Goal: Find specific page/section: Find specific page/section

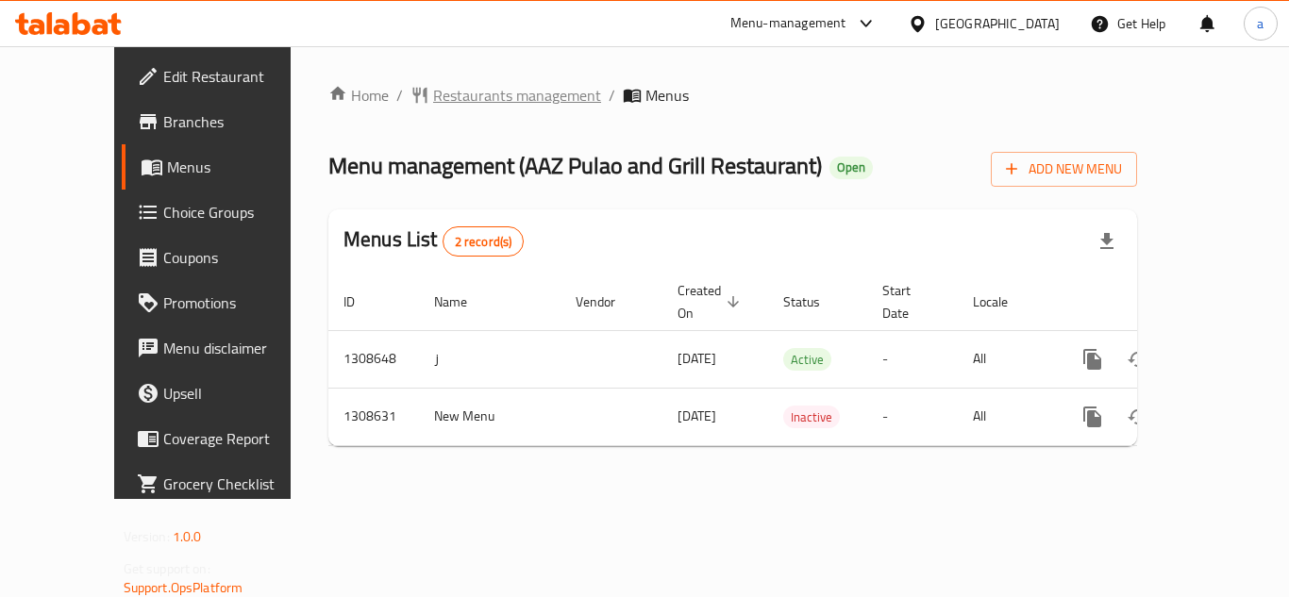
click at [456, 90] on span "Restaurants management" at bounding box center [517, 95] width 168 height 23
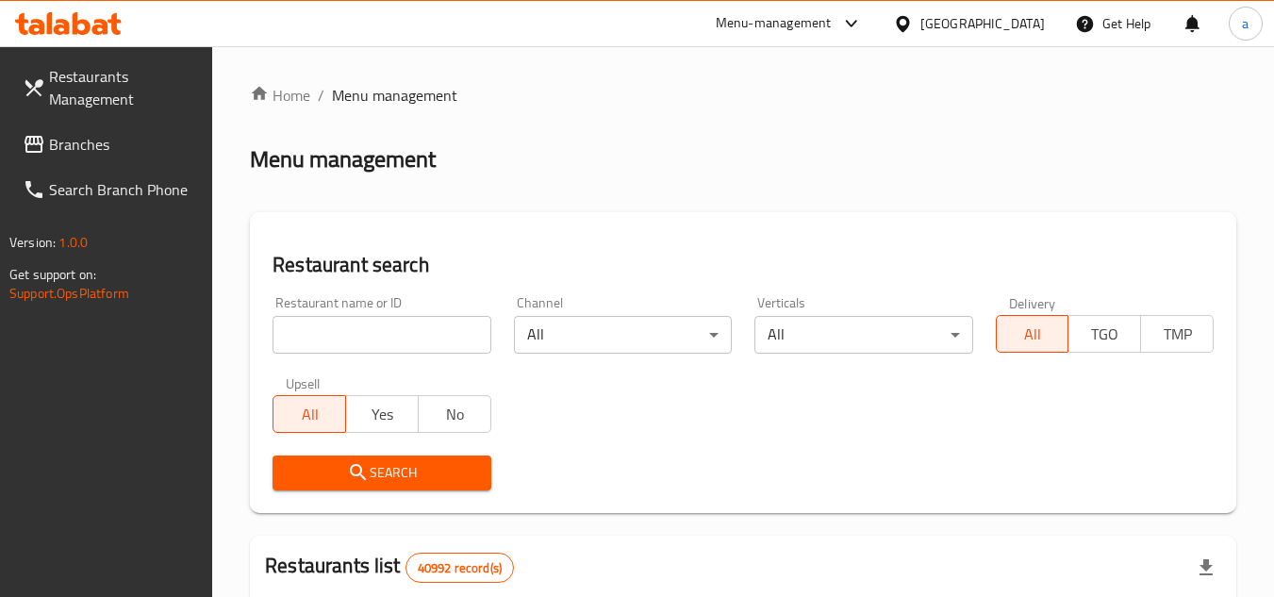
click at [417, 339] on input "search" at bounding box center [382, 335] width 218 height 38
paste input "704962"
type input "704962"
click at [381, 469] on span "Search" at bounding box center [382, 473] width 188 height 24
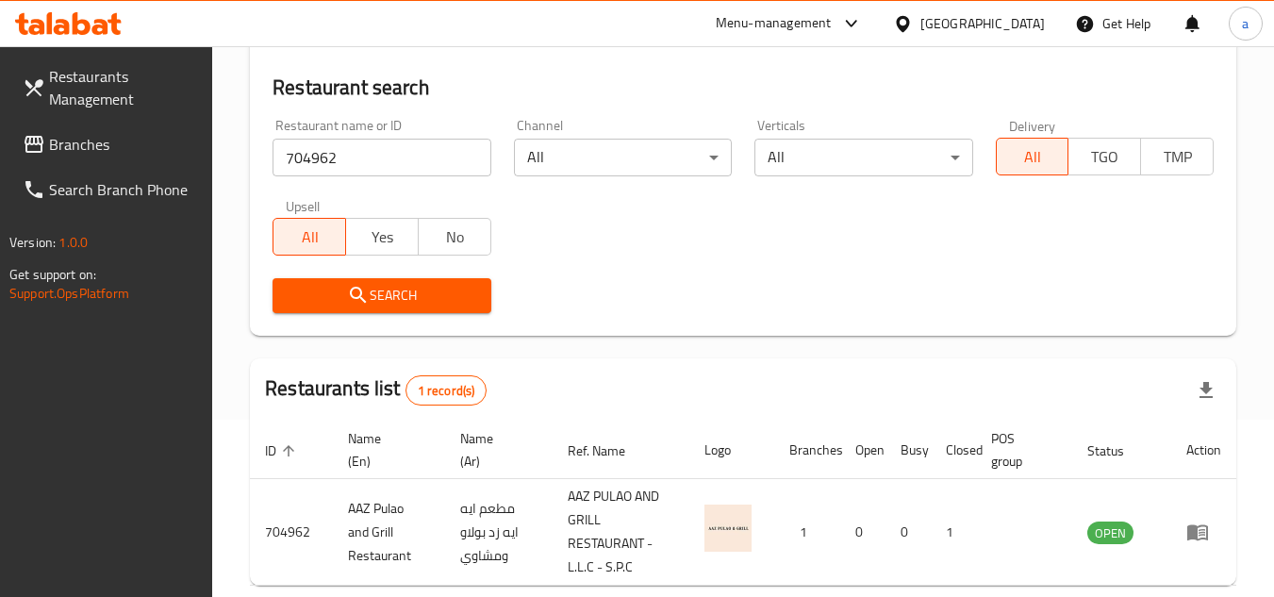
scroll to position [189, 0]
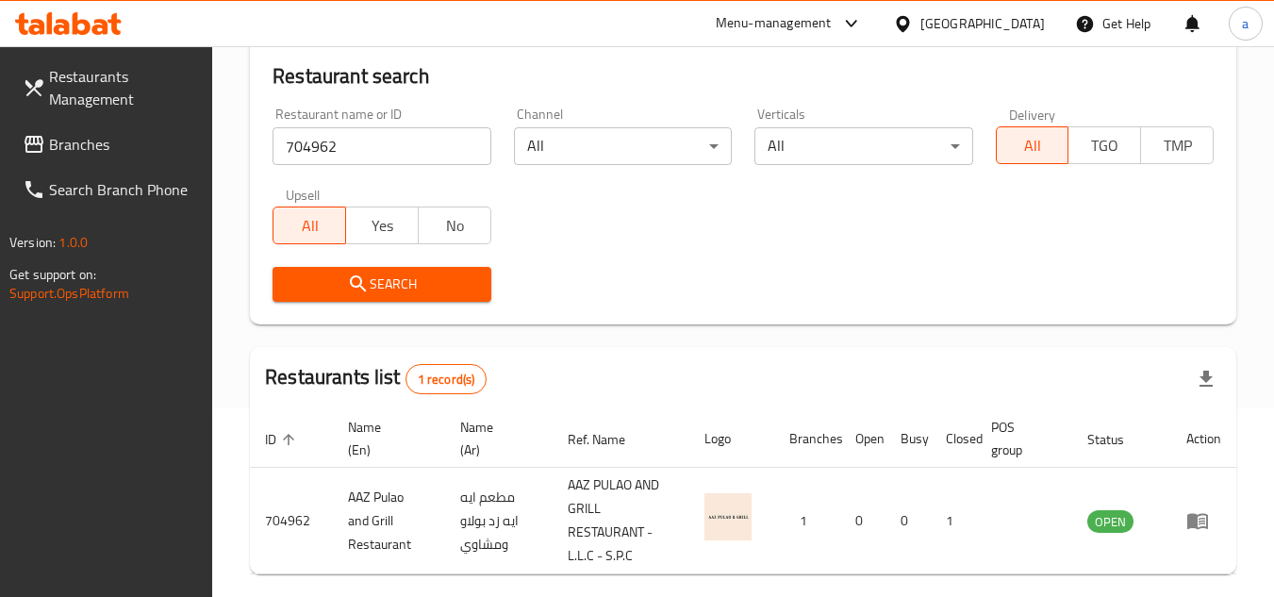
click at [171, 145] on span "Branches" at bounding box center [123, 144] width 149 height 23
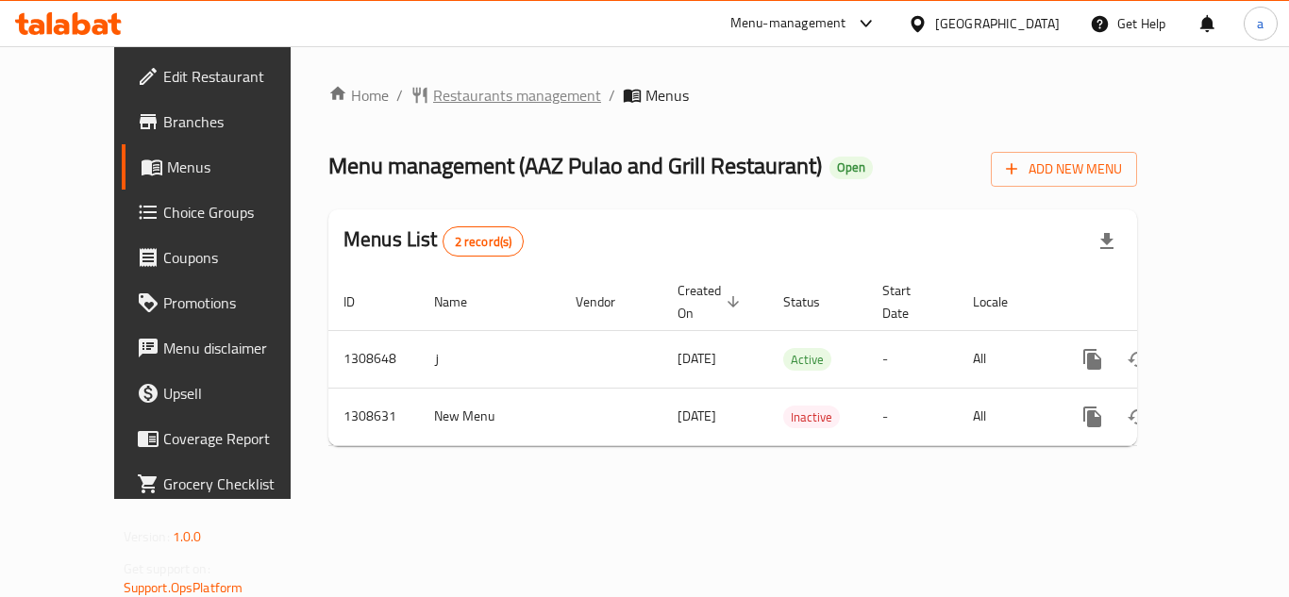
click at [433, 92] on span "Restaurants management" at bounding box center [517, 95] width 168 height 23
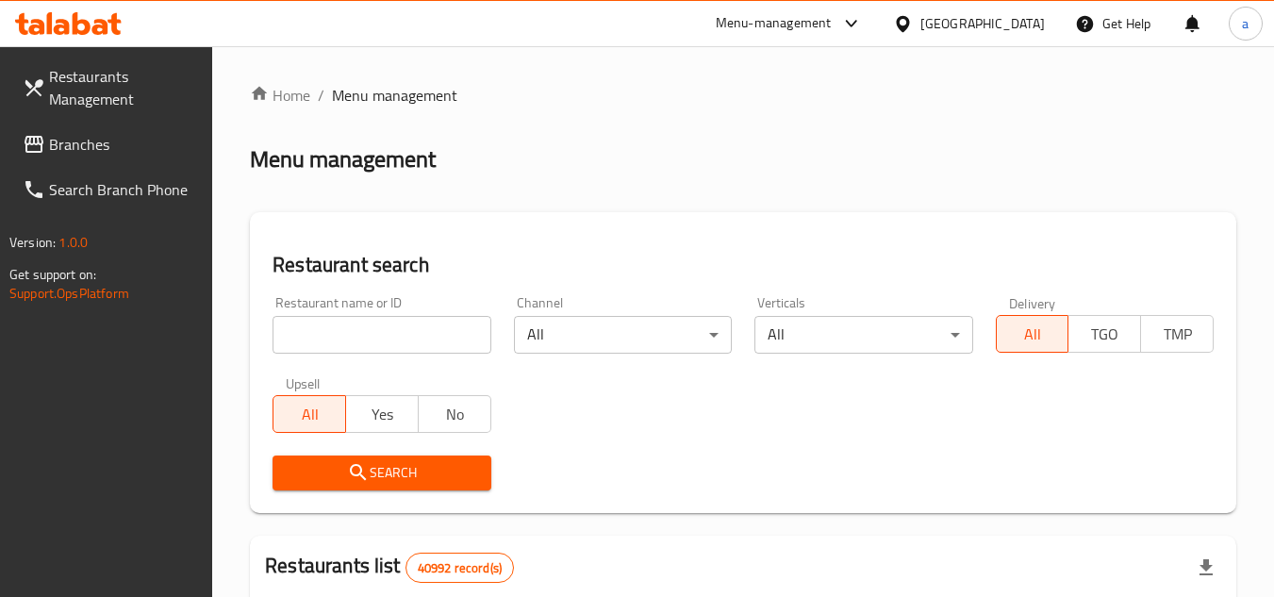
click at [361, 323] on input "search" at bounding box center [382, 335] width 218 height 38
paste input "704962"
type input "704962"
click at [395, 461] on span "Search" at bounding box center [382, 473] width 188 height 24
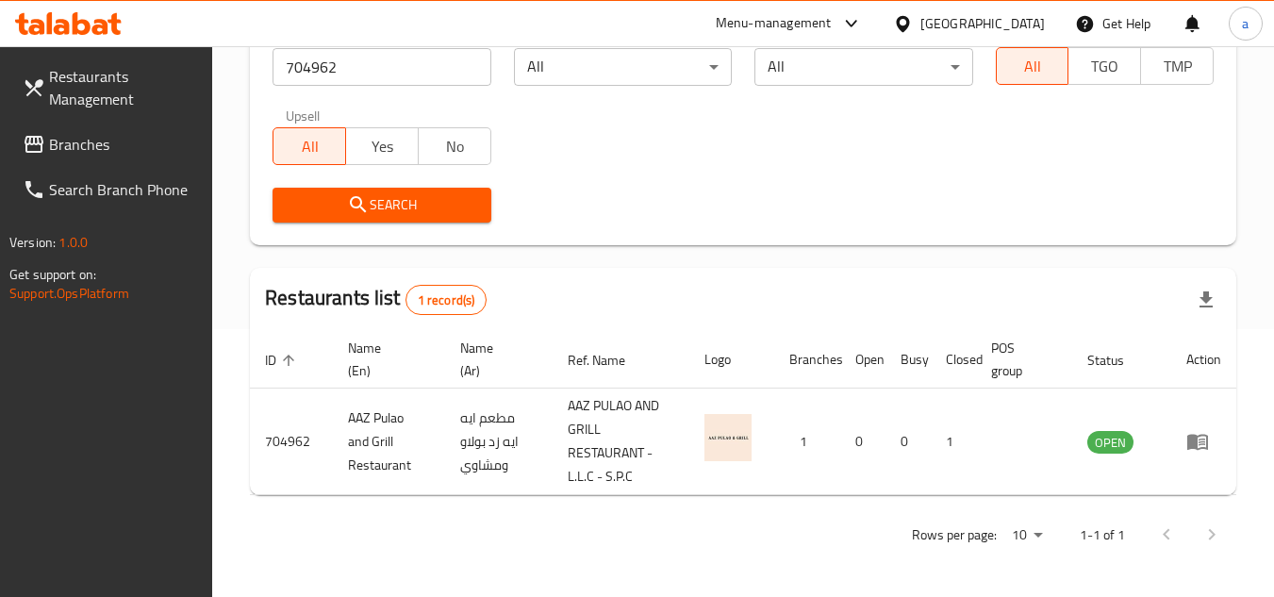
drag, startPoint x: 125, startPoint y: 145, endPoint x: 159, endPoint y: 157, distance: 35.8
click at [125, 145] on span "Branches" at bounding box center [123, 144] width 149 height 23
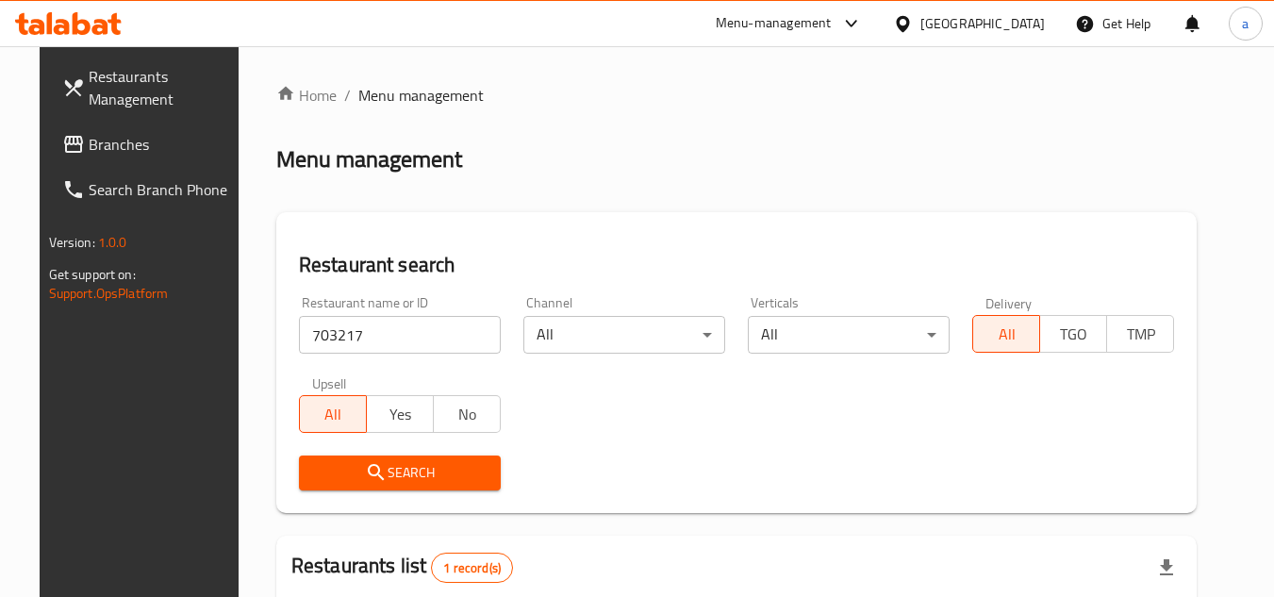
scroll to position [228, 0]
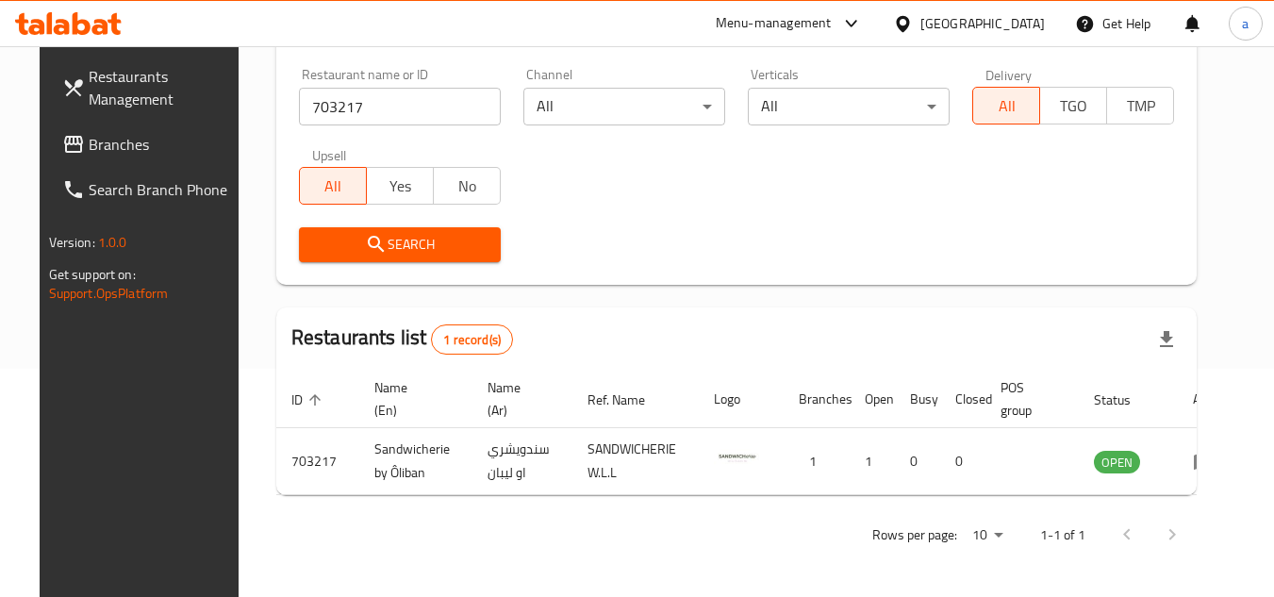
click at [96, 147] on span "Branches" at bounding box center [163, 144] width 149 height 23
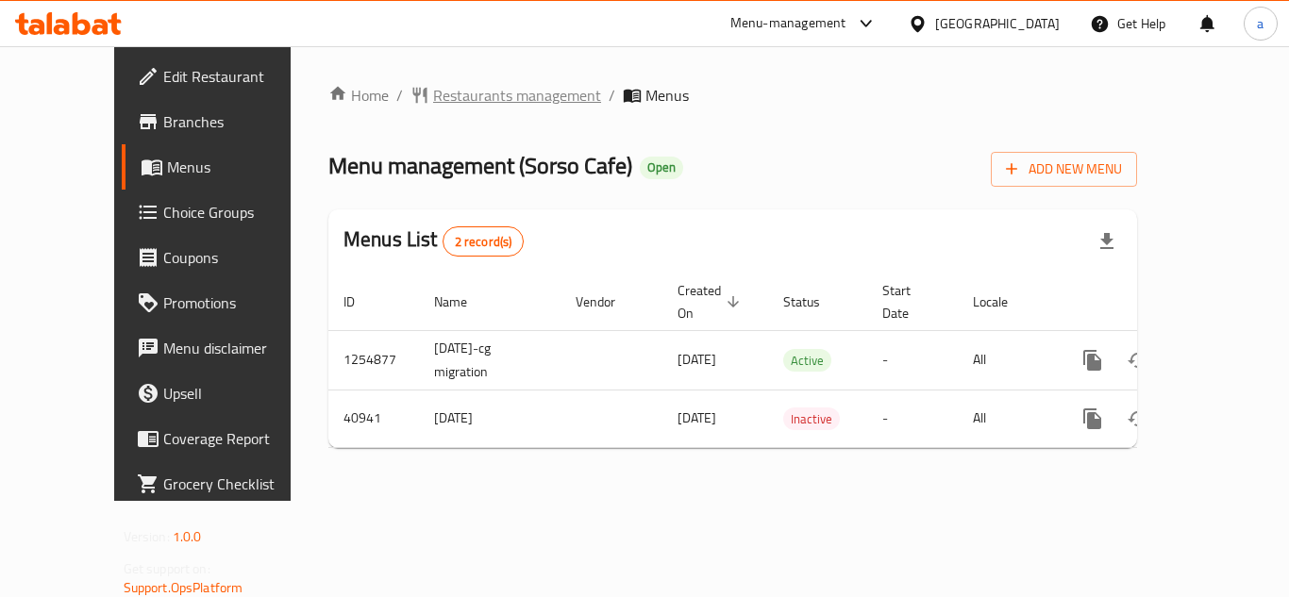
click at [433, 102] on span "Restaurants management" at bounding box center [517, 95] width 168 height 23
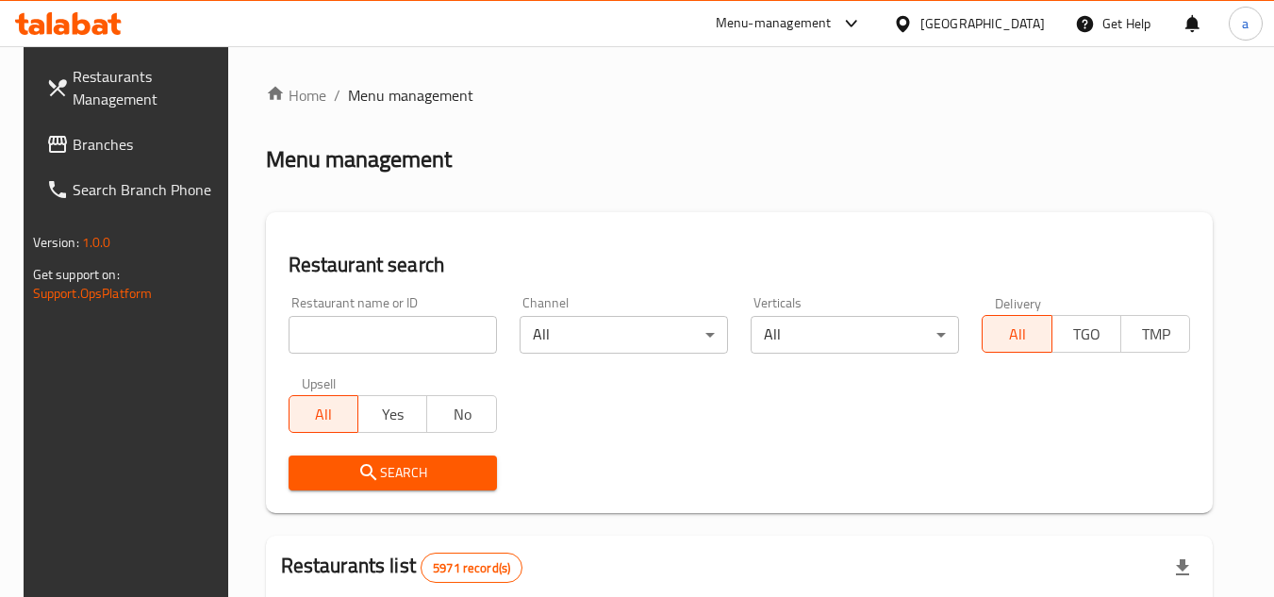
click at [361, 325] on input "search" at bounding box center [393, 335] width 208 height 38
paste input "21382"
type input "21382"
click button "Search" at bounding box center [393, 473] width 208 height 35
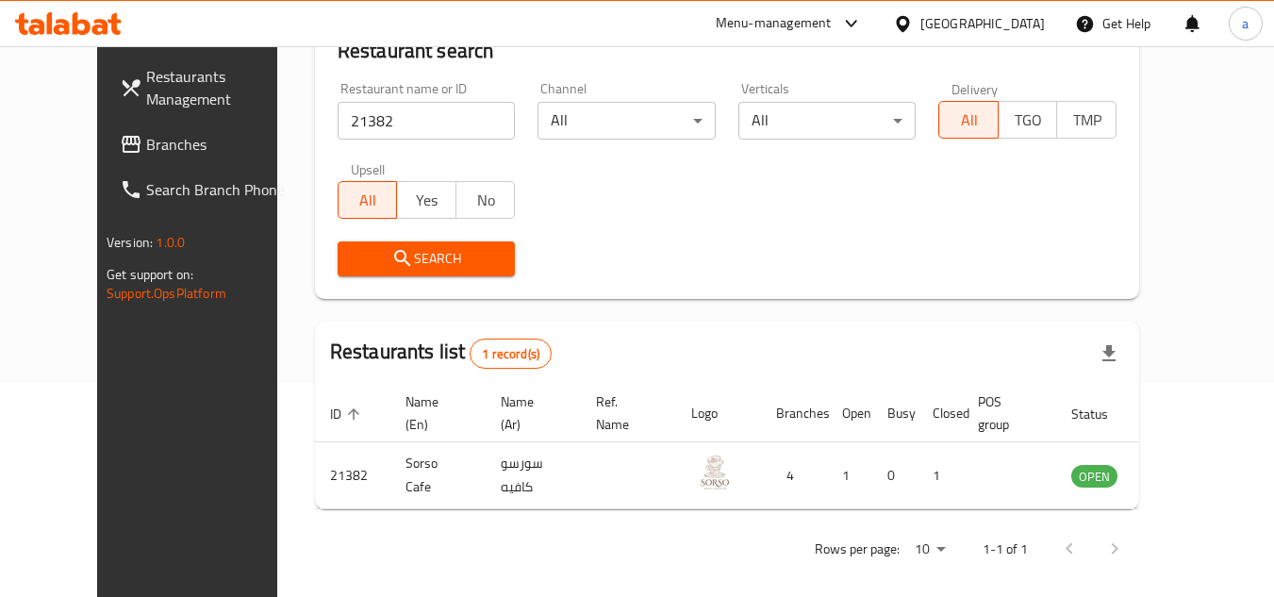
scroll to position [228, 0]
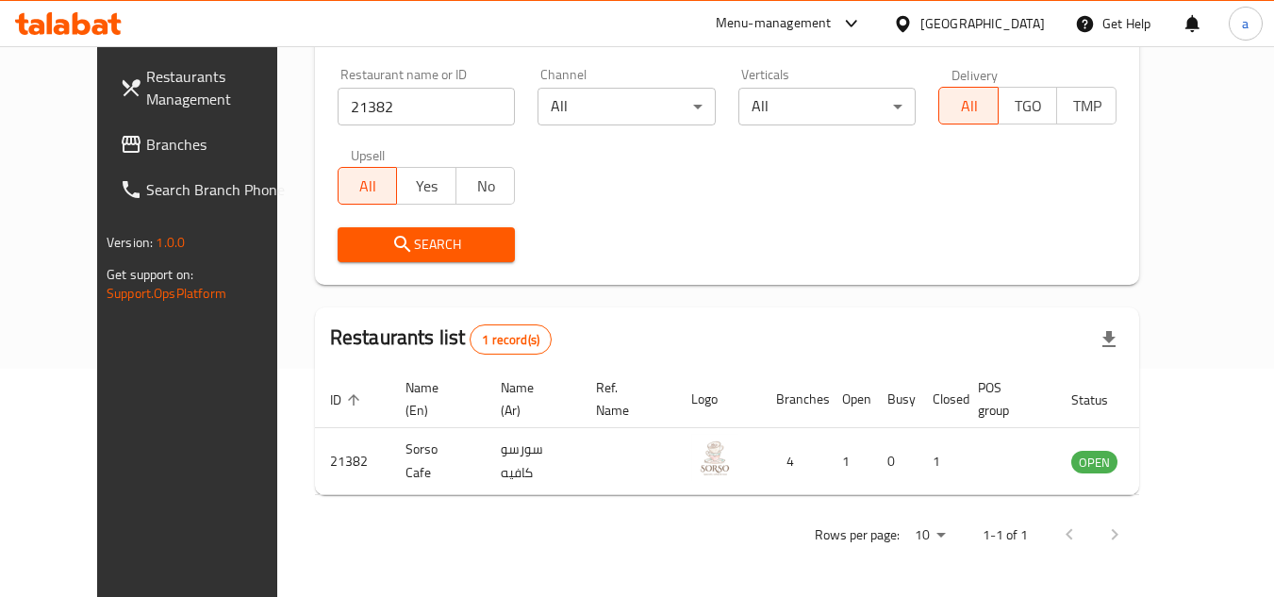
click at [146, 148] on span "Branches" at bounding box center [220, 144] width 149 height 23
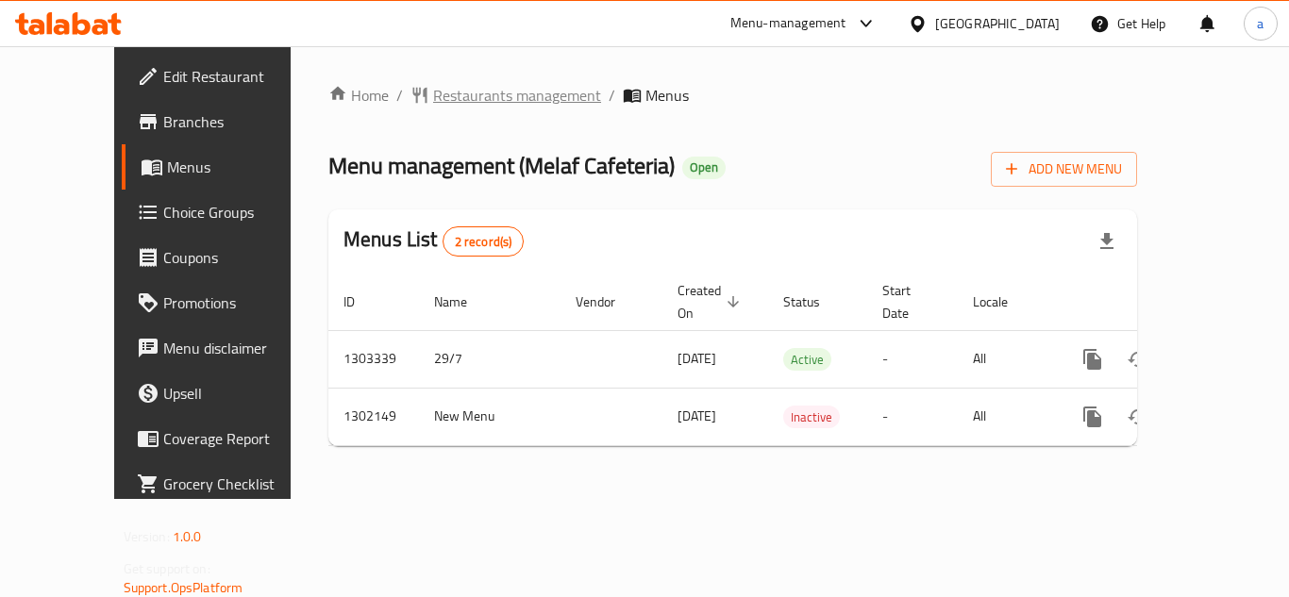
click at [433, 88] on span "Restaurants management" at bounding box center [517, 95] width 168 height 23
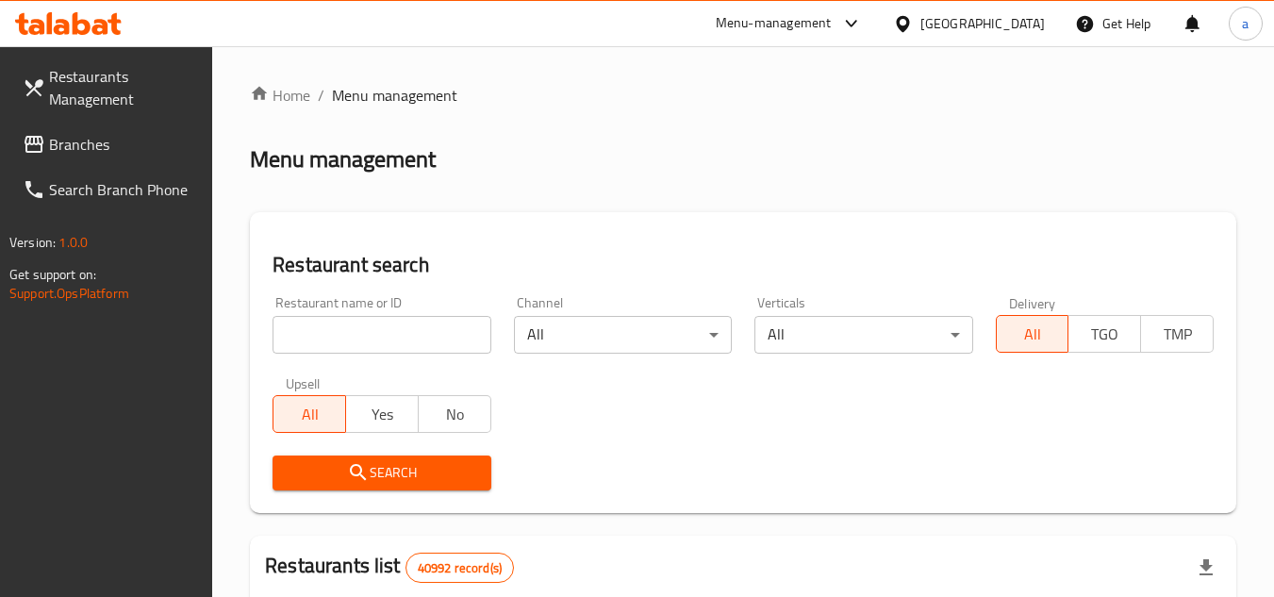
click at [367, 316] on input "search" at bounding box center [382, 335] width 218 height 38
paste input "701386"
type input "701386"
click at [338, 472] on span "Search" at bounding box center [382, 473] width 188 height 24
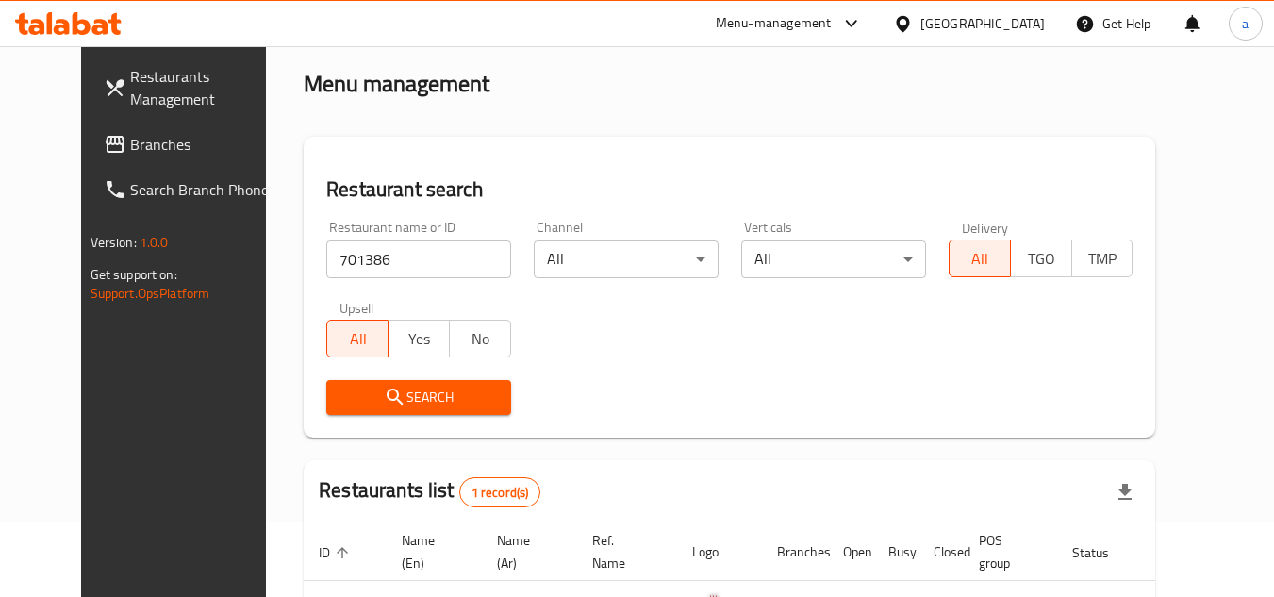
scroll to position [228, 0]
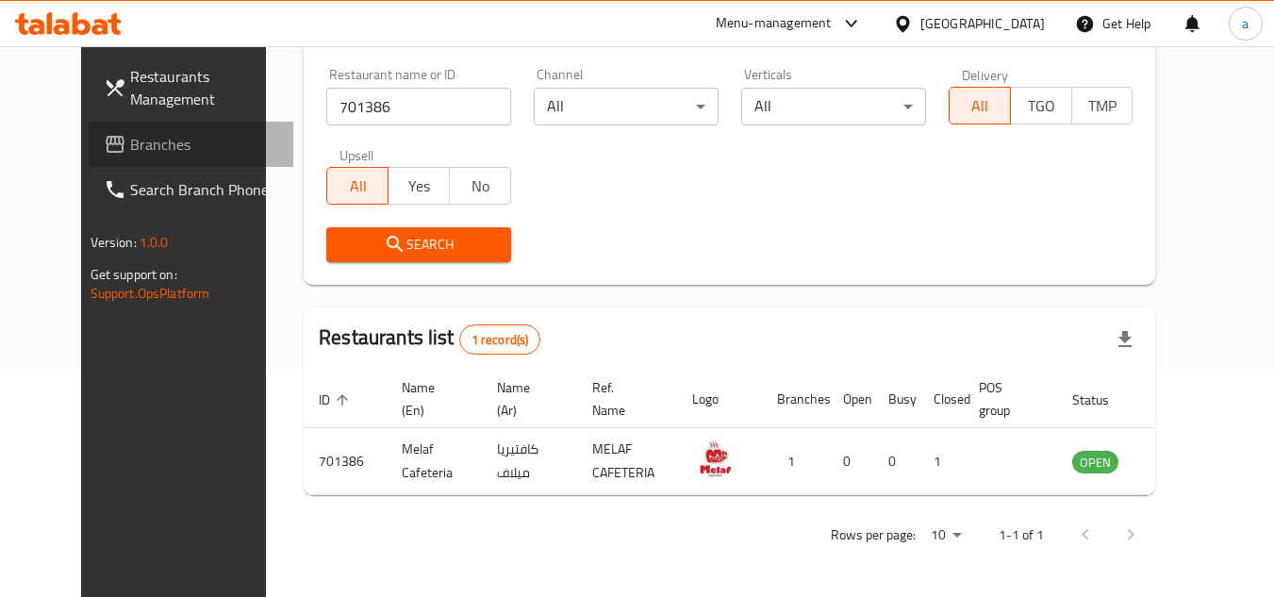
click at [182, 144] on span "Branches" at bounding box center [204, 144] width 149 height 23
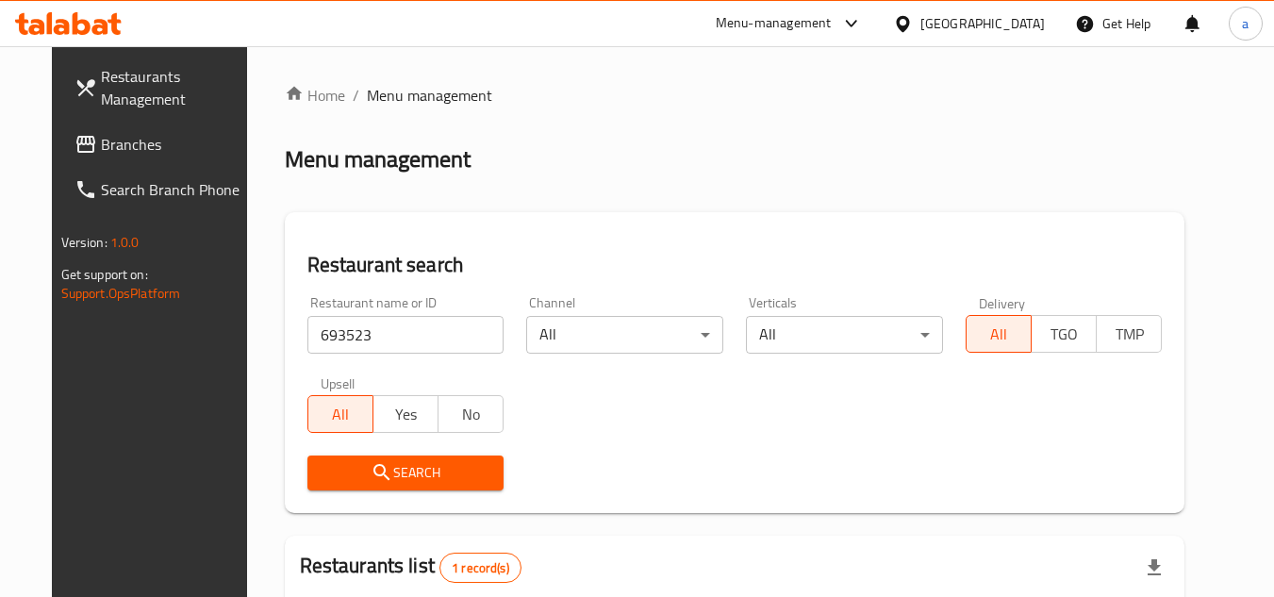
click at [135, 138] on span "Branches" at bounding box center [175, 144] width 149 height 23
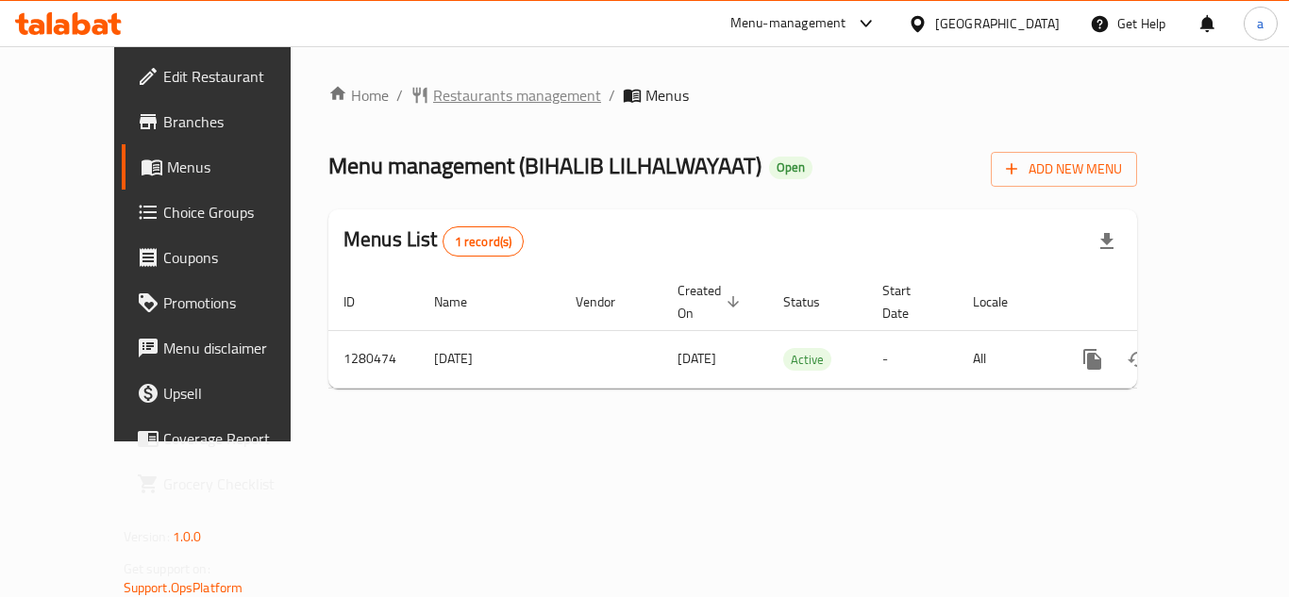
click at [433, 89] on span "Restaurants management" at bounding box center [517, 95] width 168 height 23
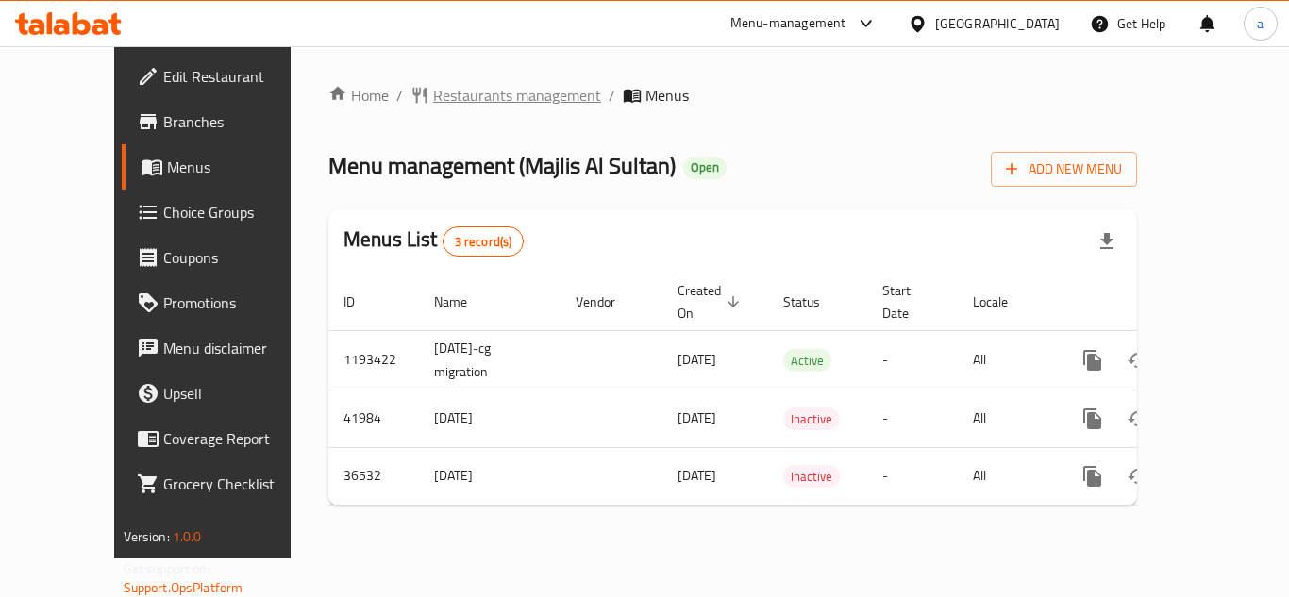
click at [470, 84] on span "Restaurants management" at bounding box center [517, 95] width 168 height 23
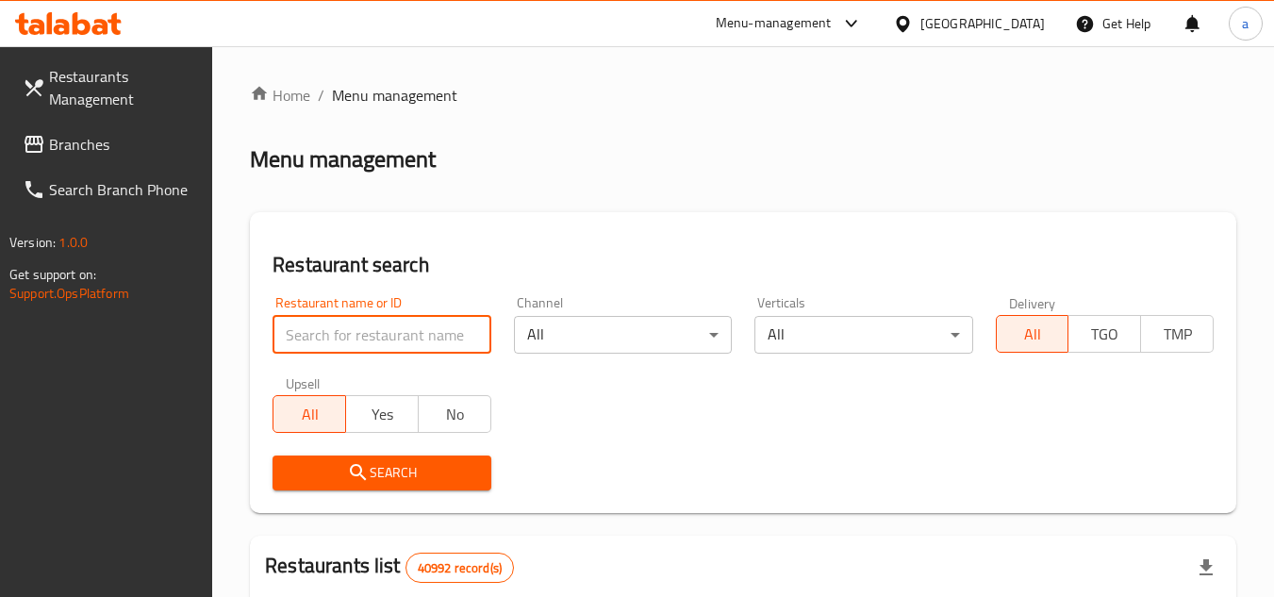
click at [348, 331] on input "search" at bounding box center [382, 335] width 218 height 38
paste input "18918"
type input "18918"
click at [358, 458] on button "Search" at bounding box center [382, 473] width 218 height 35
